Goal: Task Accomplishment & Management: Manage account settings

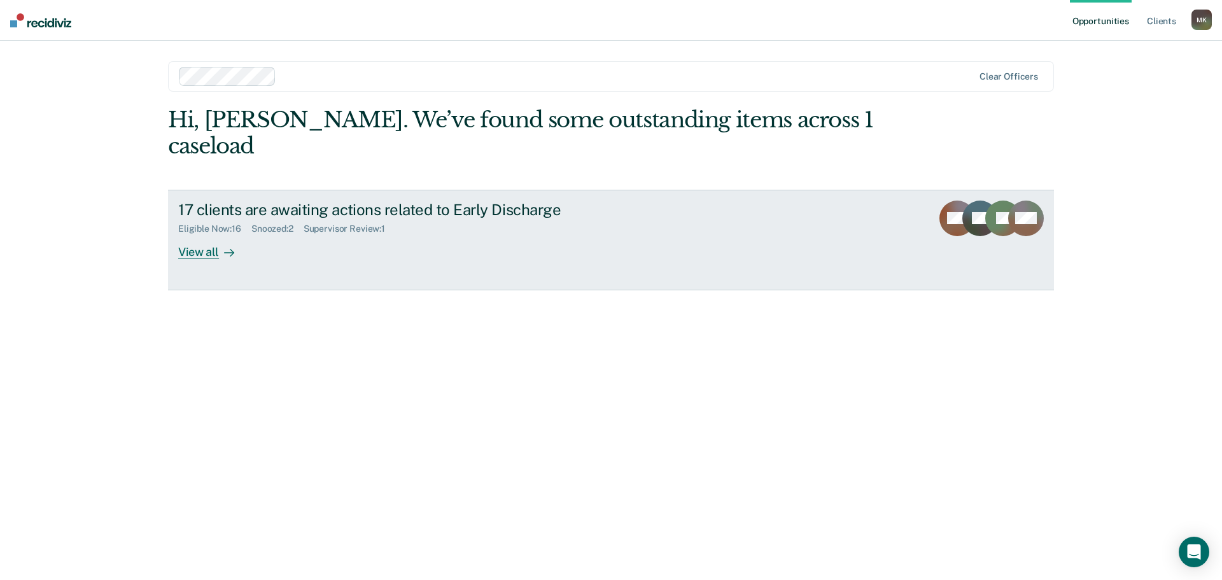
click at [204, 234] on div "View all" at bounding box center [213, 246] width 71 height 25
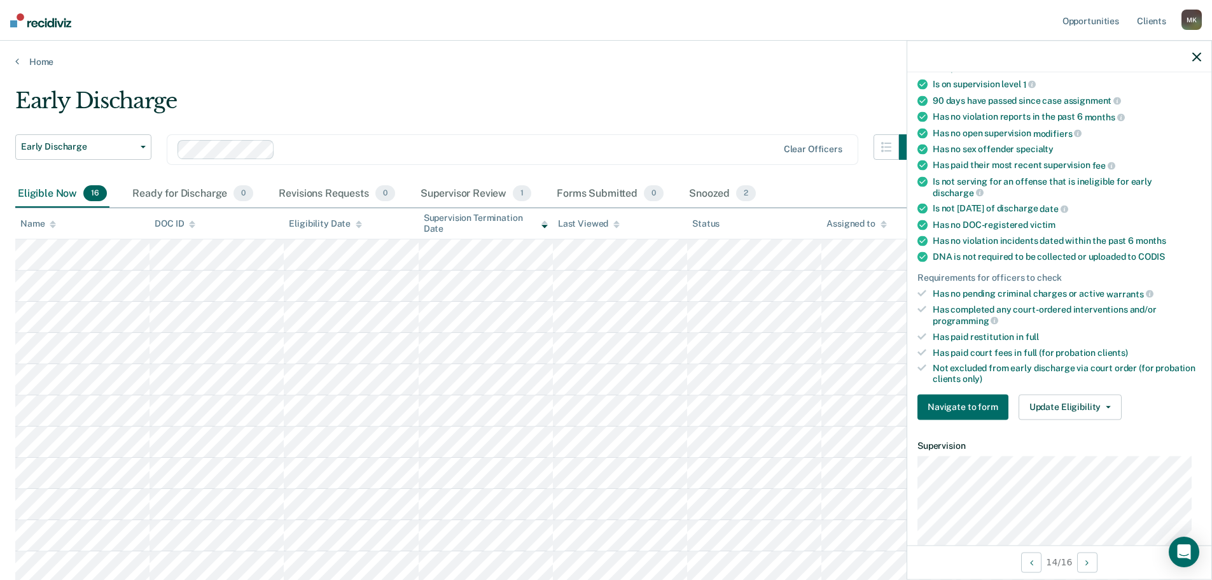
scroll to position [191, 0]
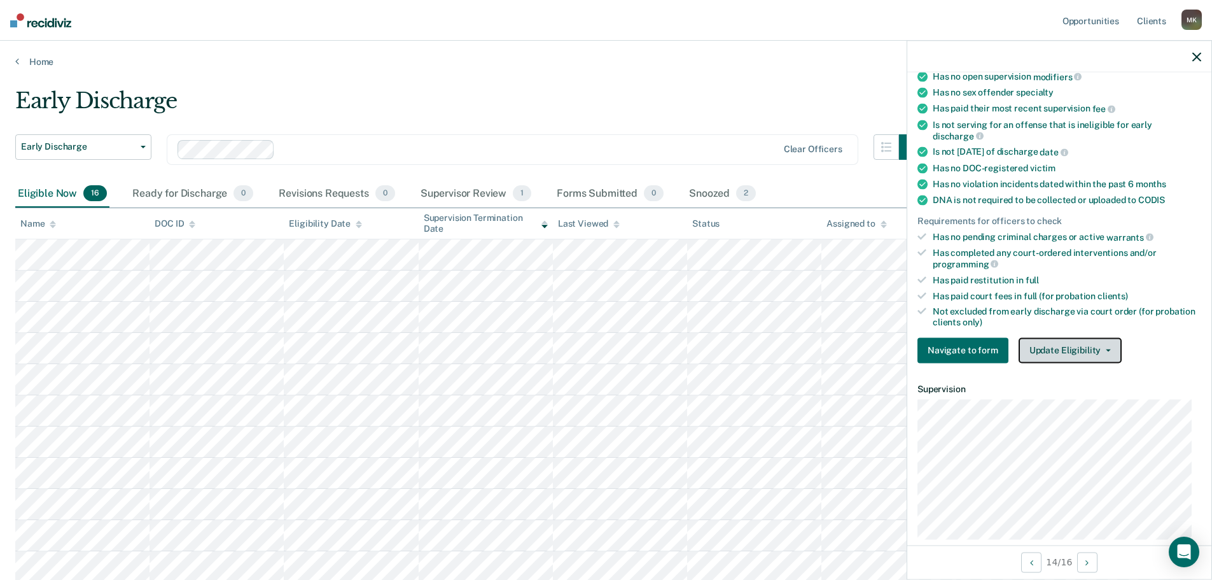
click at [1083, 354] on button "Update Eligibility" at bounding box center [1070, 349] width 103 height 25
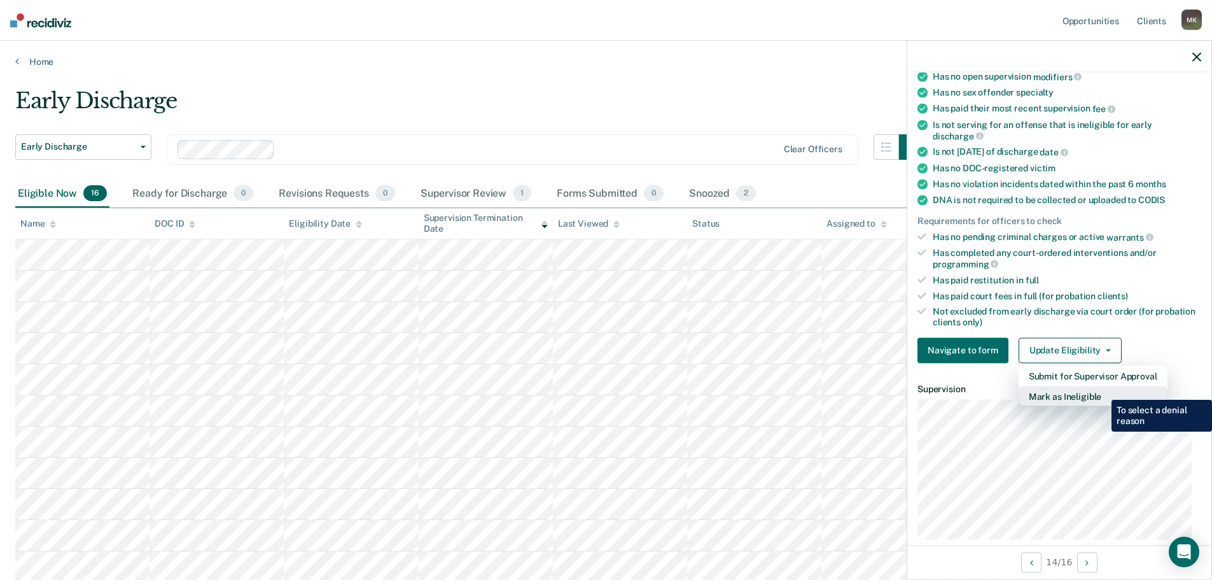
click at [1102, 390] on button "Mark as Ineligible" at bounding box center [1093, 396] width 149 height 20
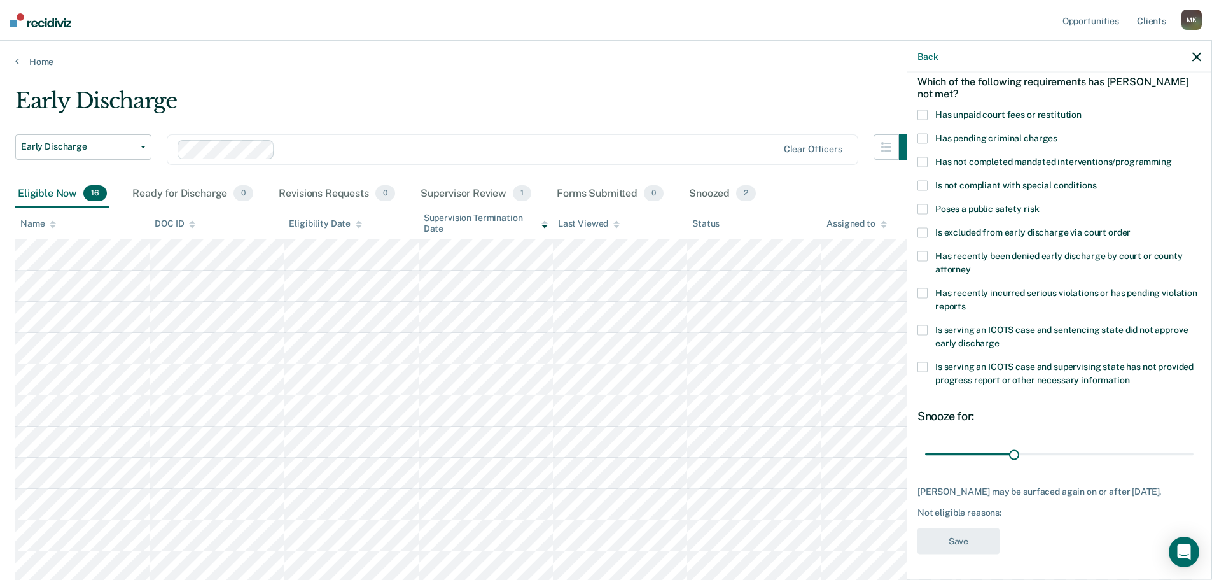
click at [928, 109] on label "Has unpaid court fees or restitution" at bounding box center [1060, 115] width 284 height 13
click at [1082, 109] on input "Has unpaid court fees or restitution" at bounding box center [1082, 109] width 0 height 0
click at [1008, 443] on input "range" at bounding box center [1059, 454] width 269 height 22
drag, startPoint x: 1012, startPoint y: 442, endPoint x: 1034, endPoint y: 442, distance: 22.3
type input "62"
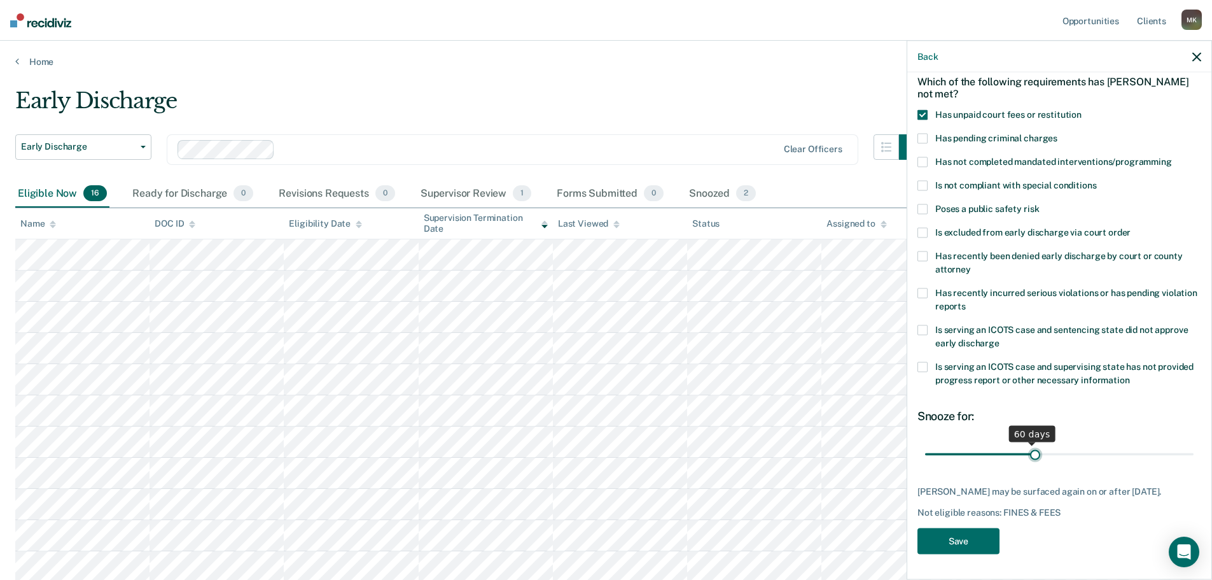
click at [1031, 444] on input "range" at bounding box center [1059, 454] width 269 height 22
click at [956, 538] on button "Save" at bounding box center [959, 541] width 82 height 26
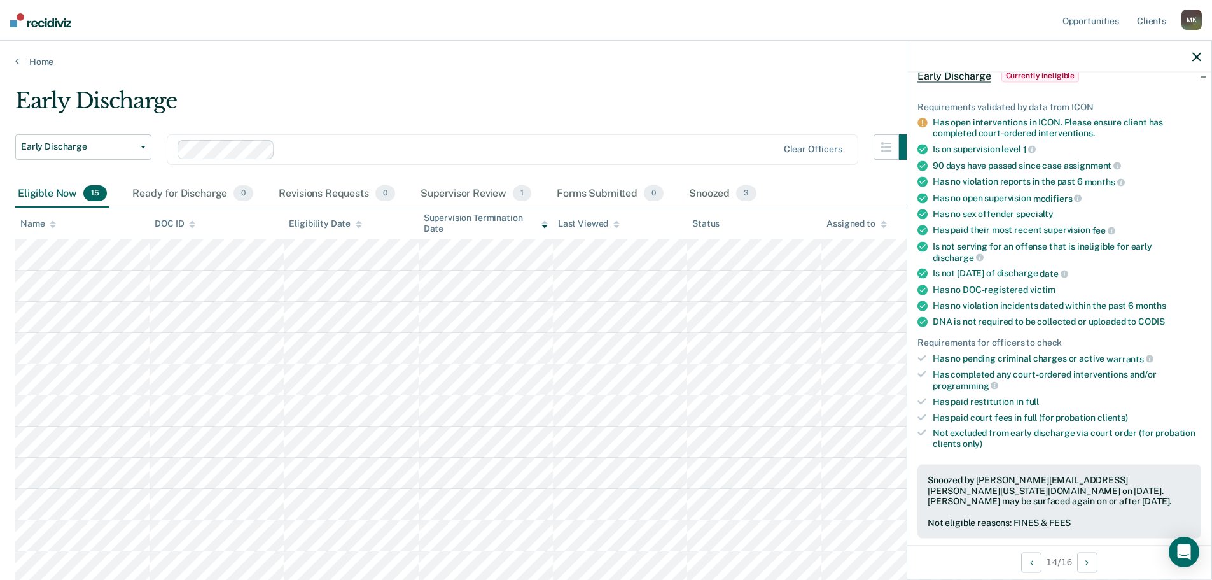
click at [508, 28] on nav "Opportunities Client s [PERSON_NAME] [PERSON_NAME] Profile How it works Log Out" at bounding box center [606, 20] width 1212 height 41
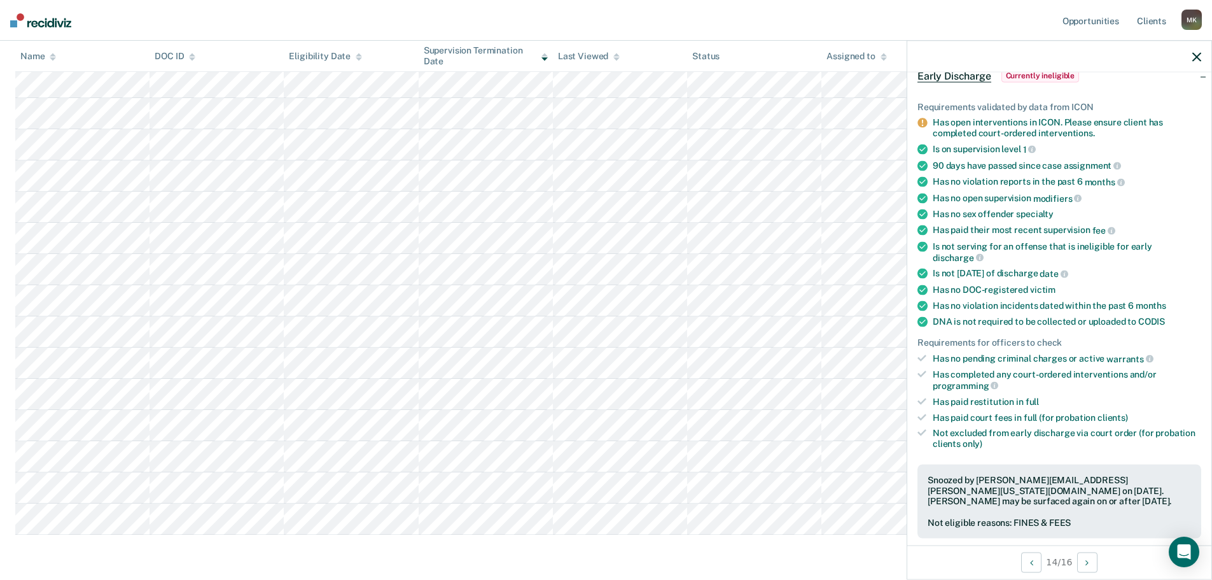
scroll to position [191, 0]
click at [158, 550] on main "Early Discharge Early Discharge Early Discharge Clear officers Eligible Now 15 …" at bounding box center [606, 240] width 1212 height 727
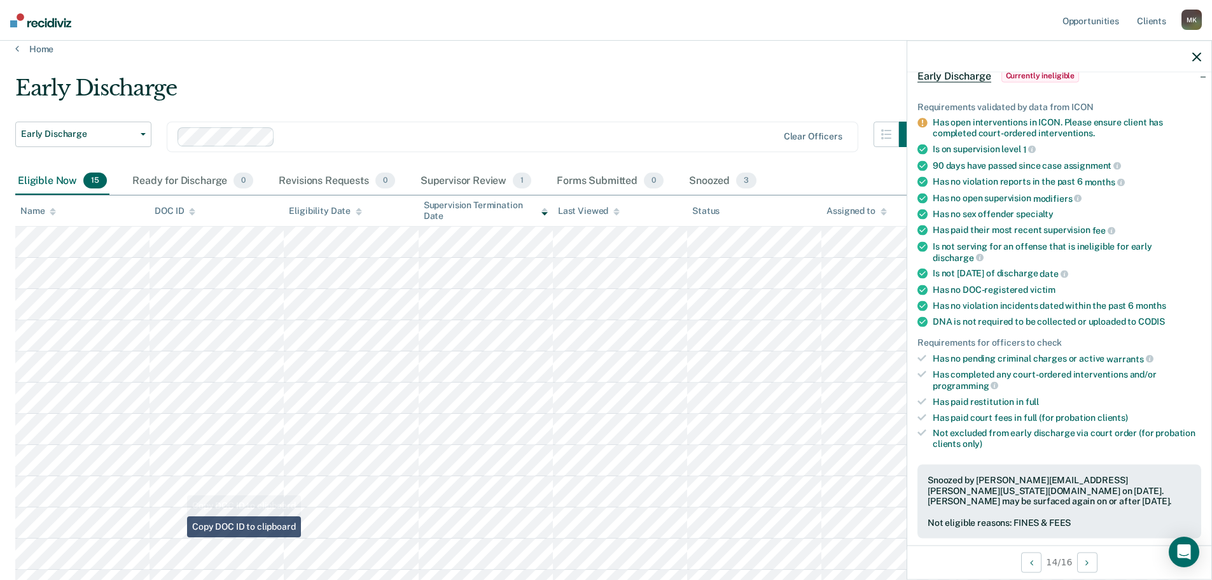
scroll to position [0, 0]
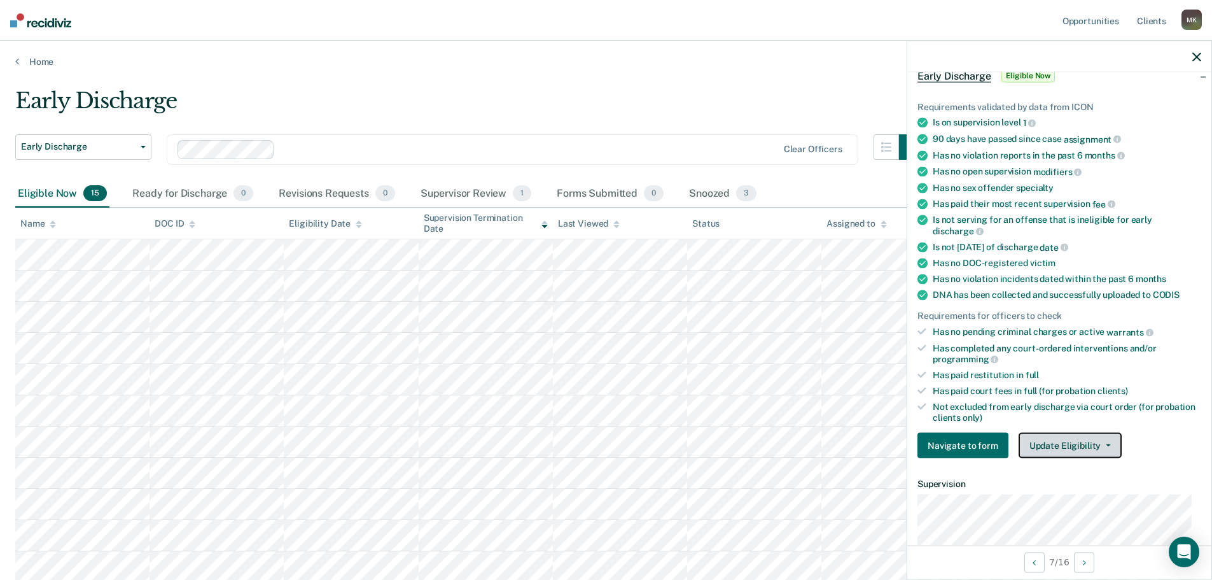
click at [1086, 445] on button "Update Eligibility" at bounding box center [1070, 445] width 103 height 25
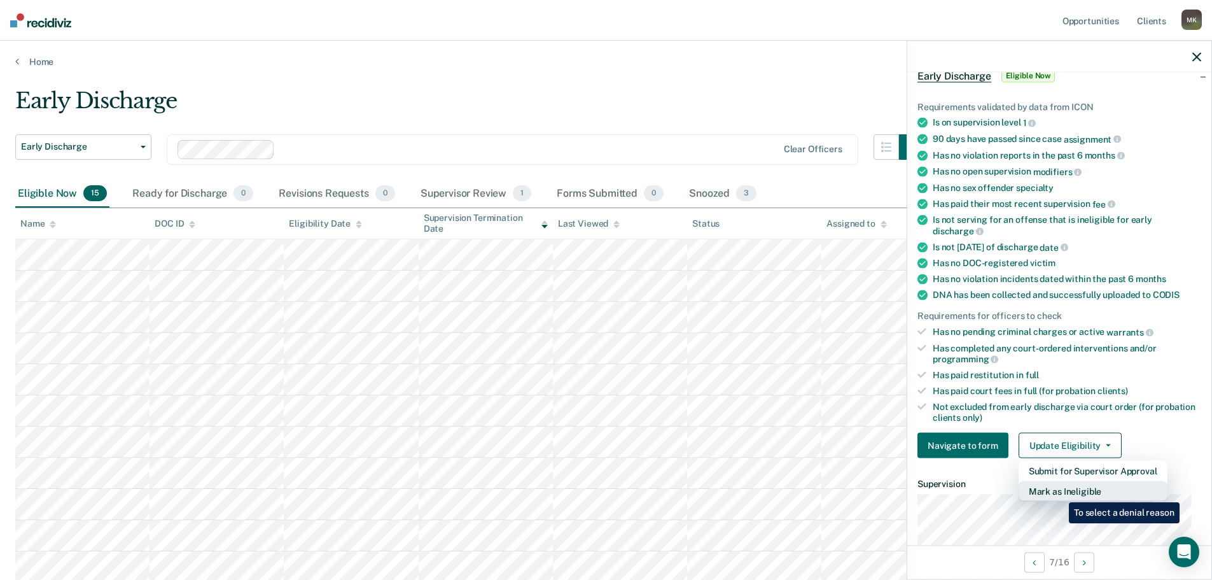
click at [1059, 493] on button "Mark as Ineligible" at bounding box center [1093, 491] width 149 height 20
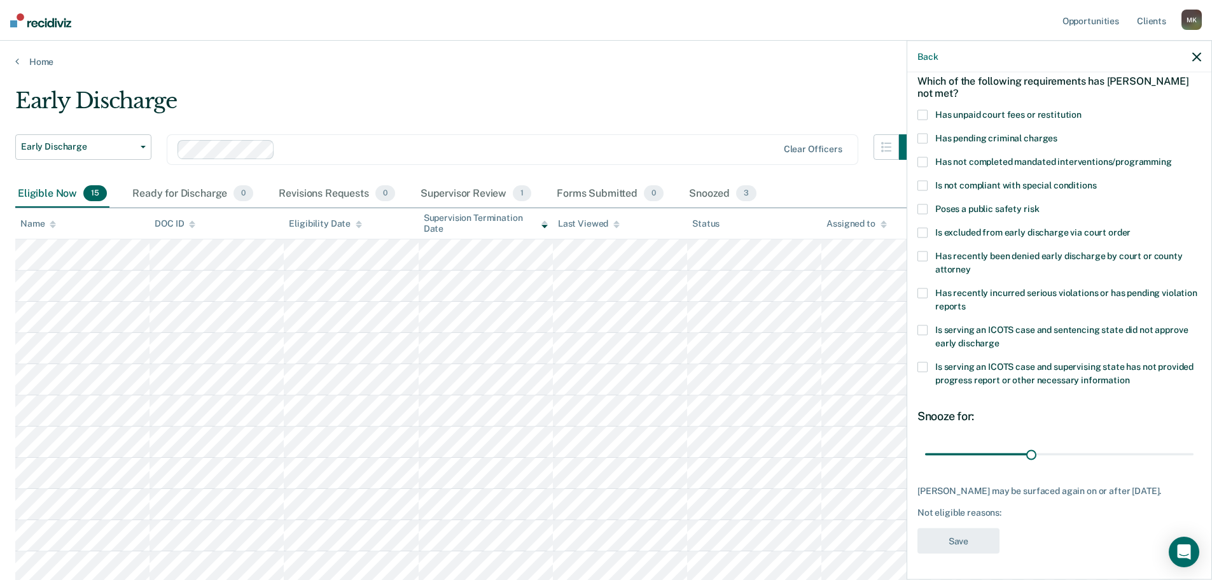
scroll to position [59, 0]
click at [920, 109] on div "Which of the following requirements has [PERSON_NAME] not met?" at bounding box center [1060, 88] width 284 height 45
click at [925, 118] on span at bounding box center [923, 116] width 10 height 10
click at [1082, 111] on input "Has unpaid court fees or restitution" at bounding box center [1082, 111] width 0 height 0
click at [1038, 452] on input "range" at bounding box center [1059, 455] width 269 height 22
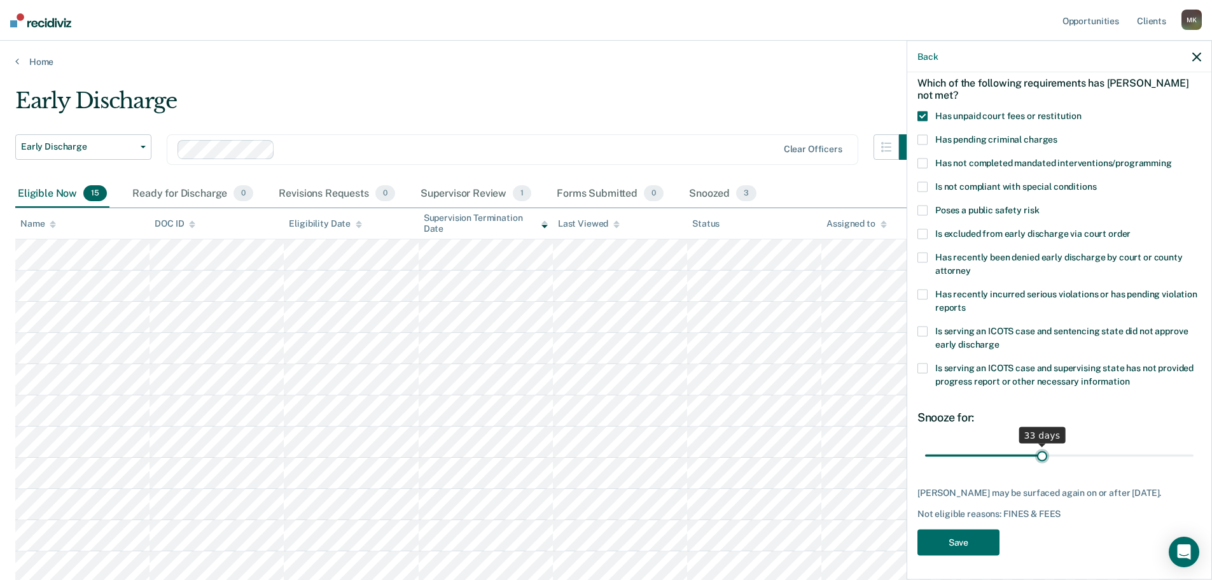
click at [1039, 452] on input "range" at bounding box center [1059, 455] width 269 height 22
drag, startPoint x: 1035, startPoint y: 453, endPoint x: 1044, endPoint y: 451, distance: 9.9
type input "35"
click at [1044, 451] on input "range" at bounding box center [1059, 455] width 269 height 22
click at [970, 541] on button "Save" at bounding box center [959, 542] width 82 height 26
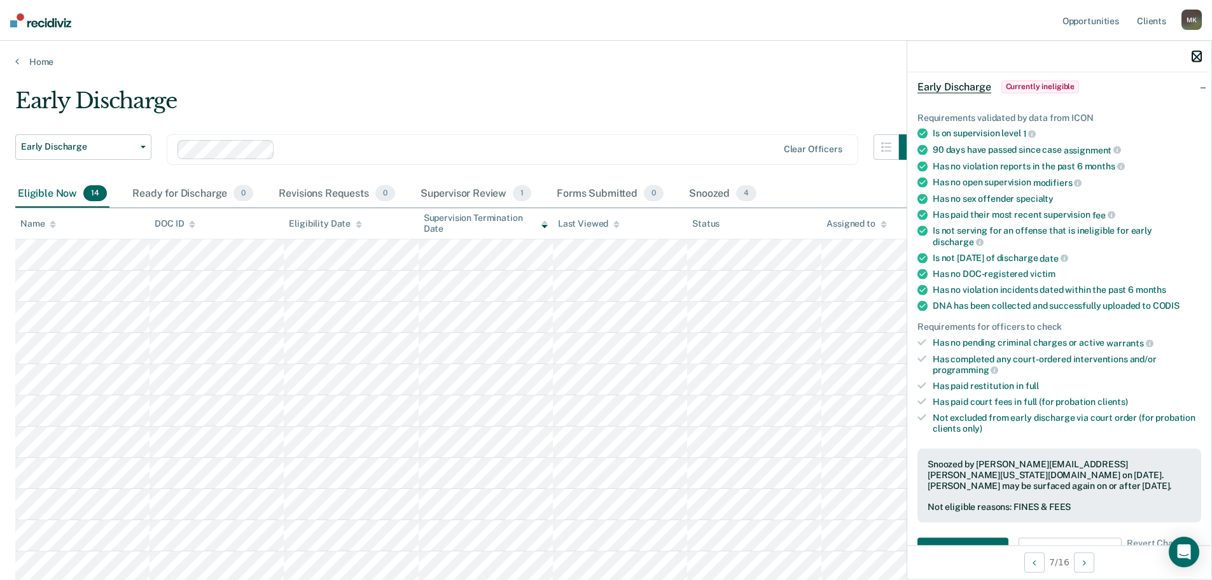
click at [1196, 55] on icon "button" at bounding box center [1196, 56] width 9 height 9
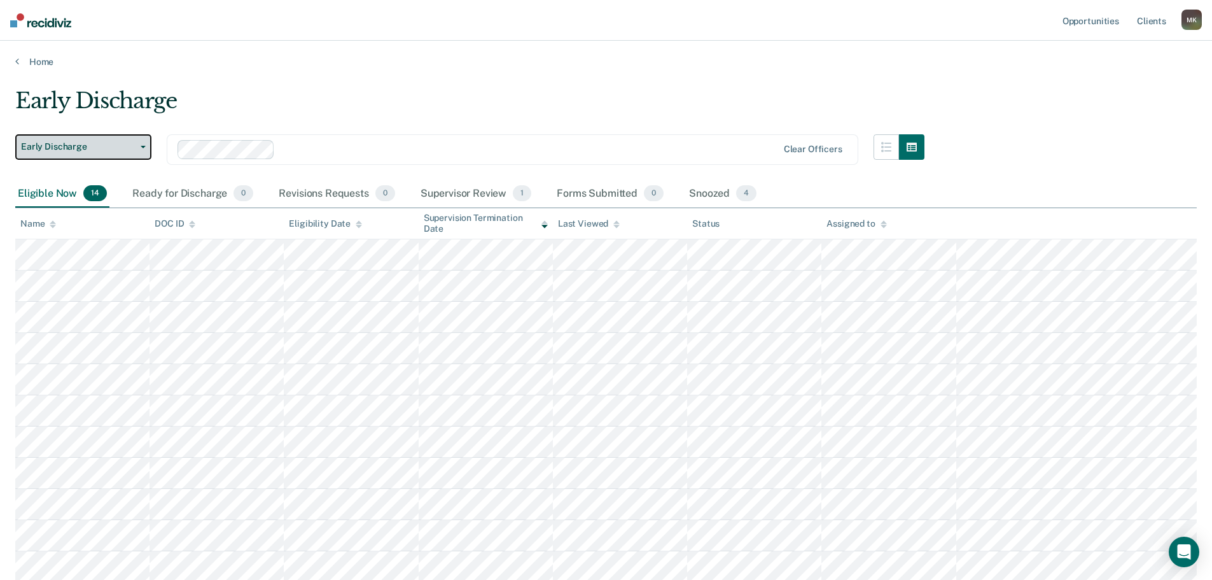
click at [54, 157] on button "Early Discharge" at bounding box center [83, 146] width 136 height 25
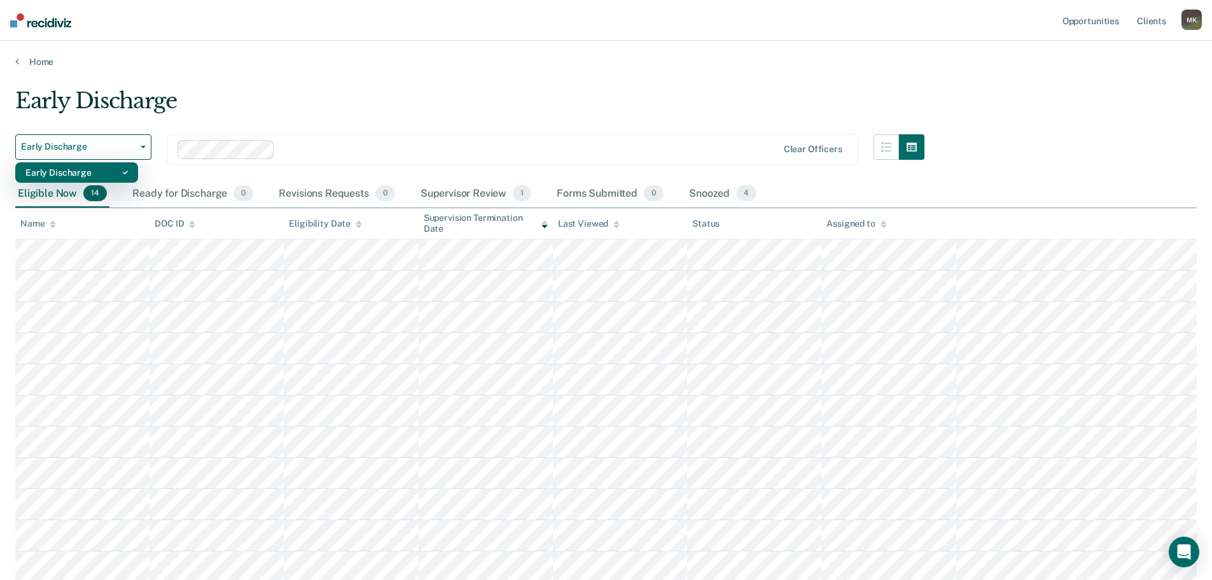
click at [64, 172] on div "Early Discharge" at bounding box center [76, 172] width 102 height 20
